Goal: Subscribe to service/newsletter

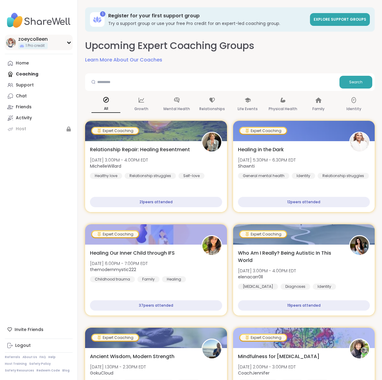
click at [67, 41] on icon at bounding box center [69, 42] width 5 height 3
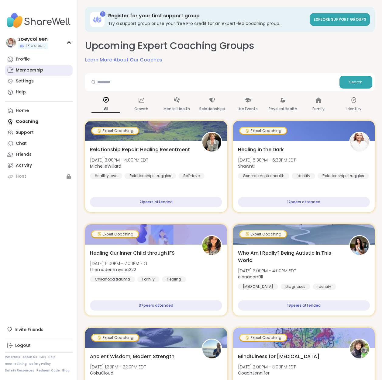
click at [30, 71] on div "Membership" at bounding box center [29, 70] width 27 height 6
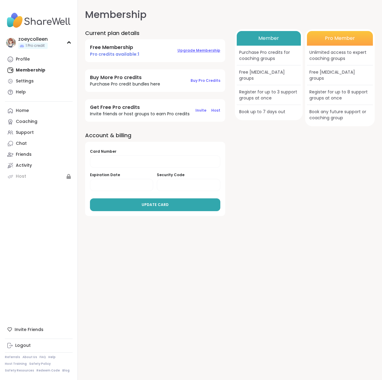
click at [196, 49] on span "Upgrade Membership" at bounding box center [198, 50] width 43 height 5
